Goal: Task Accomplishment & Management: Manage account settings

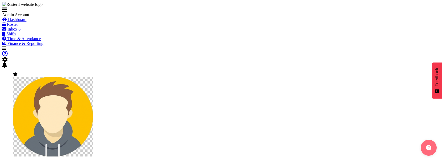
select select "3888"
select select "363"
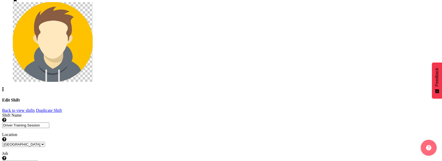
scroll to position [52, 0]
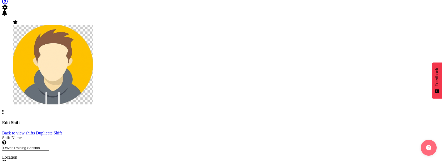
checkbox input "true"
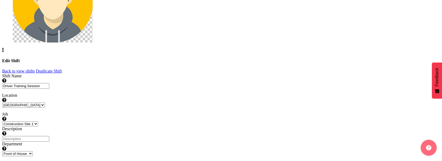
scroll to position [269, 0]
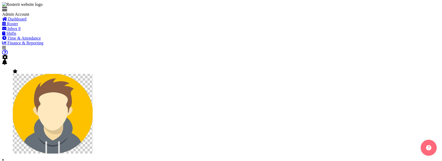
select select
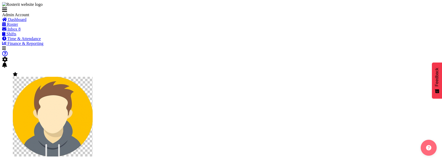
select select
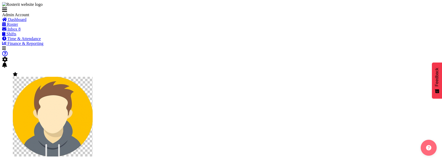
select select "3888"
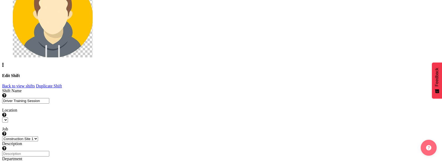
select select
checkbox input "true"
select select "363"
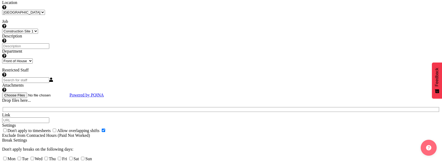
scroll to position [269, 0]
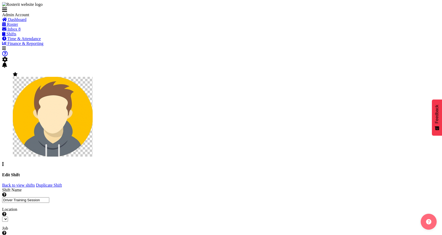
select select
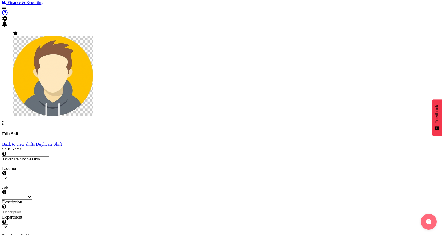
select select
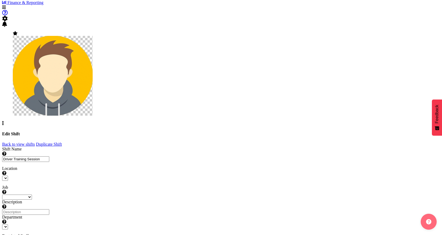
select select "3888"
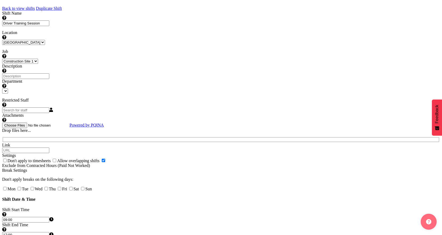
select select "363"
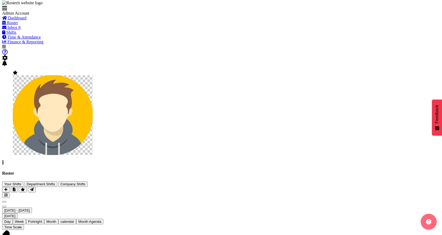
scroll to position [2, 0]
select select "3888"
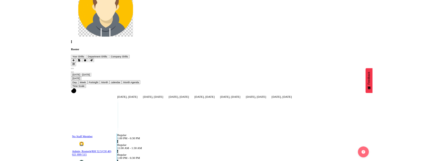
scroll to position [114, 0]
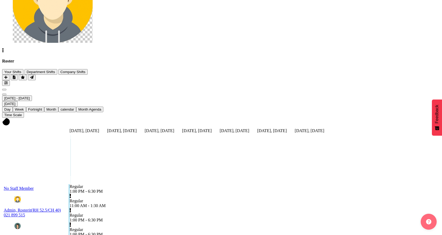
select select "3888"
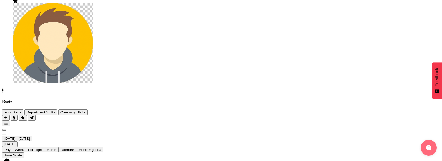
scroll to position [67, 0]
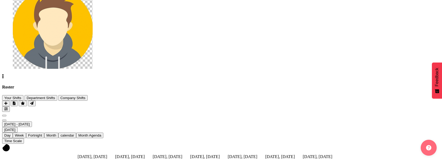
scroll to position [88, 0]
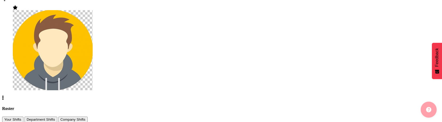
scroll to position [74, 0]
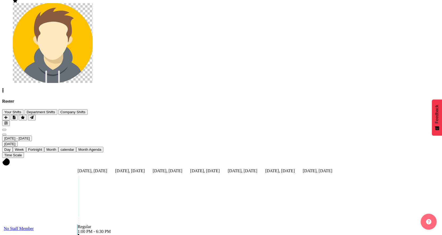
select select "3888"
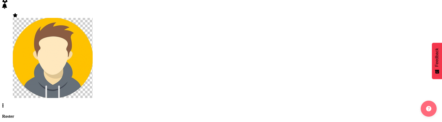
scroll to position [57, 0]
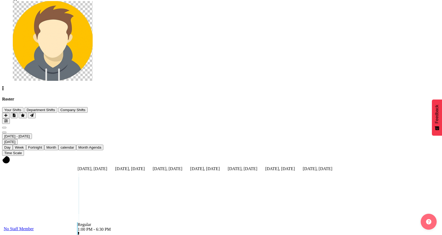
scroll to position [37, 0]
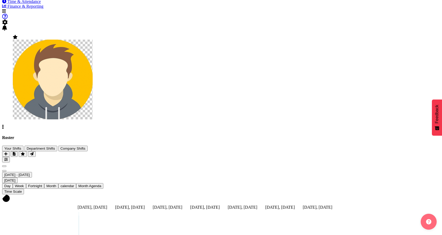
select select "3888"
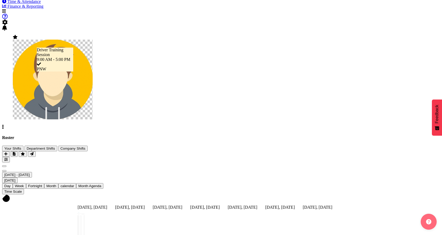
drag, startPoint x: 253, startPoint y: 128, endPoint x: 227, endPoint y: 128, distance: 26.1
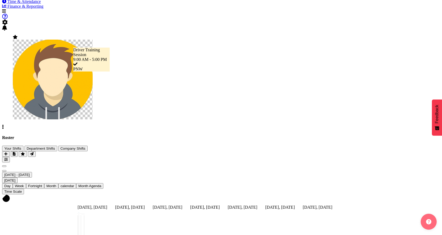
drag, startPoint x: 212, startPoint y: 125, endPoint x: 251, endPoint y: 125, distance: 38.6
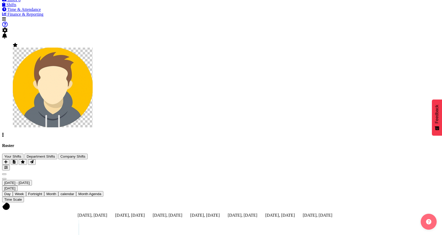
scroll to position [0, 0]
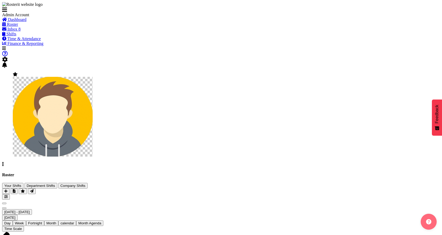
click at [34, 41] on span "Time & Attendance" at bounding box center [24, 38] width 34 height 5
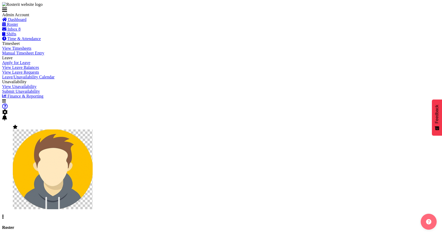
click at [26, 51] on span "View Timesheets" at bounding box center [16, 48] width 29 height 5
select select
select select "2042"
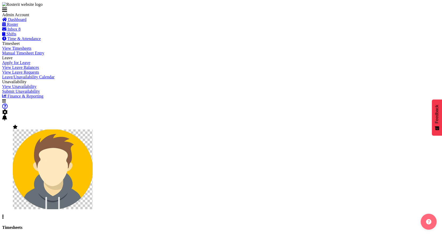
select select "363"
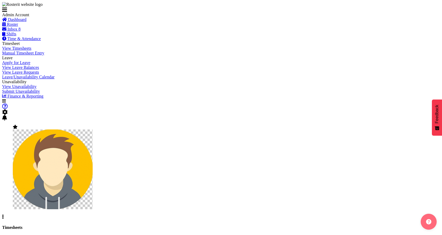
select select "3"
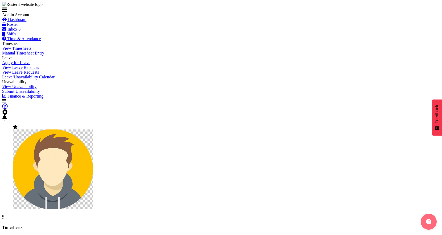
select select
select select "363"
select select "3"
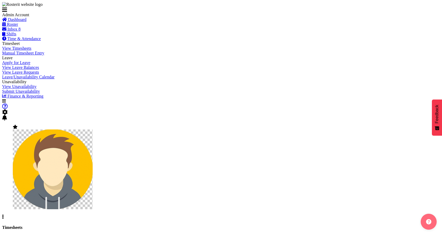
scroll to position [26, 0]
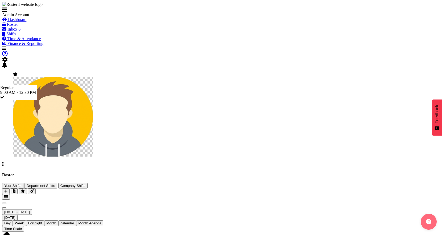
drag, startPoint x: 216, startPoint y: 167, endPoint x: 187, endPoint y: 167, distance: 29.5
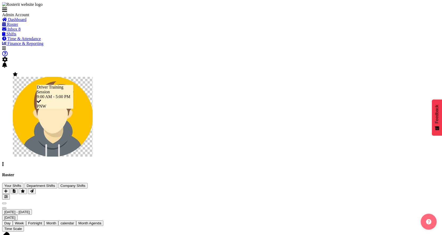
drag, startPoint x: 243, startPoint y: 165, endPoint x: 212, endPoint y: 172, distance: 31.7
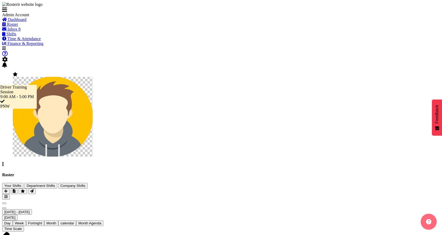
drag, startPoint x: 217, startPoint y: 165, endPoint x: 184, endPoint y: 171, distance: 33.2
click at [4, 204] on span "Previous" at bounding box center [4, 204] width 0 height 0
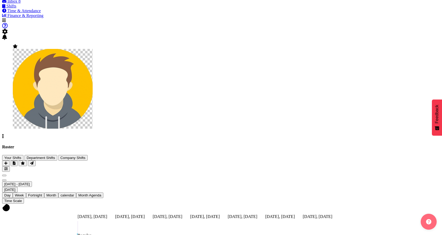
scroll to position [28, 0]
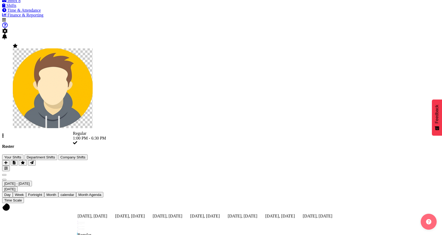
drag, startPoint x: 245, startPoint y: 114, endPoint x: 245, endPoint y: 215, distance: 100.6
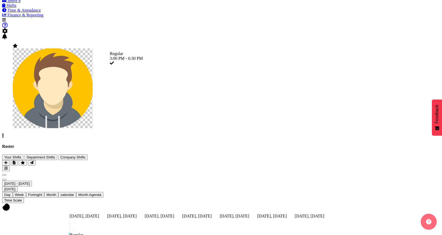
drag, startPoint x: 287, startPoint y: 99, endPoint x: 290, endPoint y: 128, distance: 29.5
drag, startPoint x: 322, startPoint y: 86, endPoint x: 330, endPoint y: 106, distance: 22.0
click at [32, 13] on span "Time & Attendance" at bounding box center [24, 10] width 34 height 5
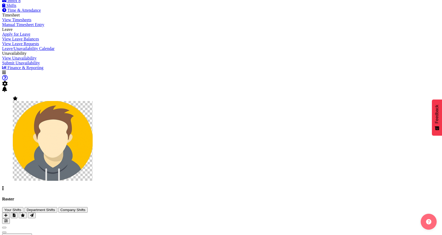
click at [31, 22] on span "View Timesheets" at bounding box center [16, 20] width 29 height 5
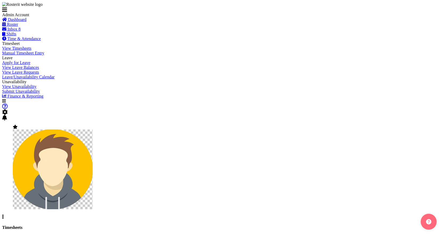
select select
select select "2042"
select select "363"
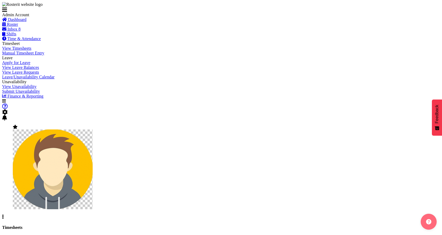
select select "3"
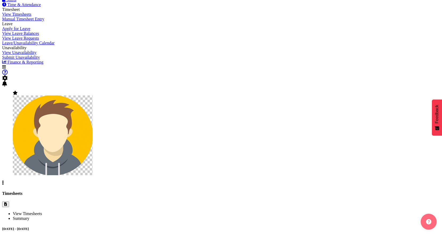
scroll to position [85, 0]
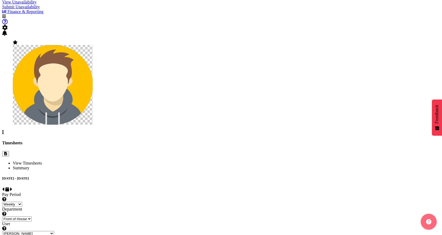
checkbox input "true"
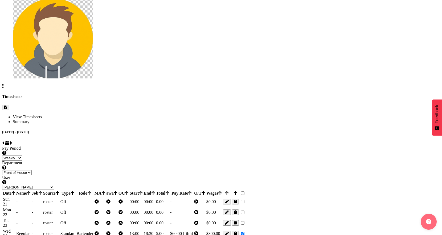
scroll to position [134, 0]
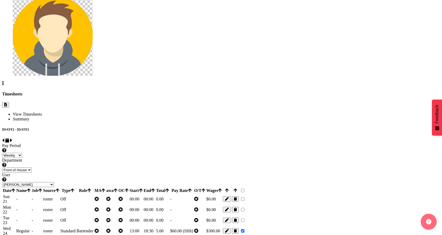
checkbox input "false"
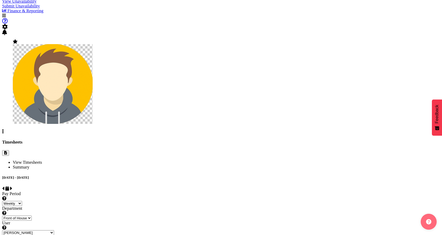
scroll to position [0, 0]
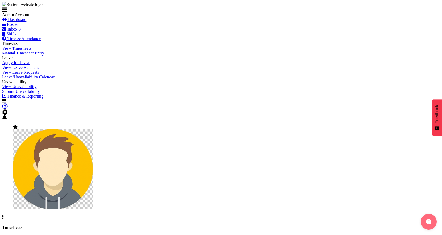
select select
select select "363"
select select "3"
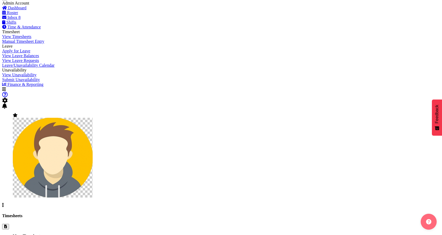
scroll to position [26, 0]
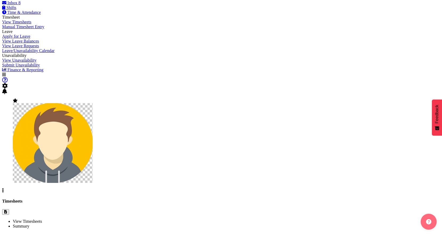
checkbox input "true"
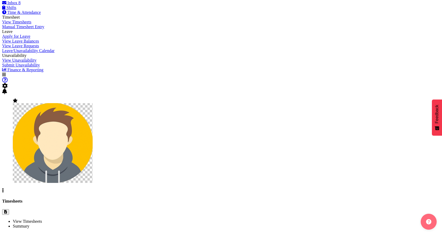
checkbox input "true"
checkbox input "false"
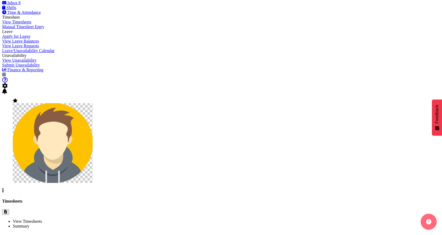
select select
select select "363"
select select "3"
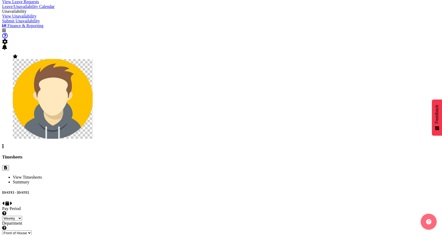
scroll to position [0, 0]
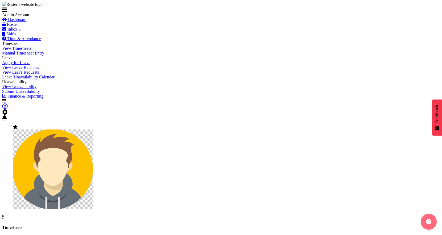
click at [8, 110] on span at bounding box center [5, 112] width 6 height 5
